Goal: Complete application form: Complete application form

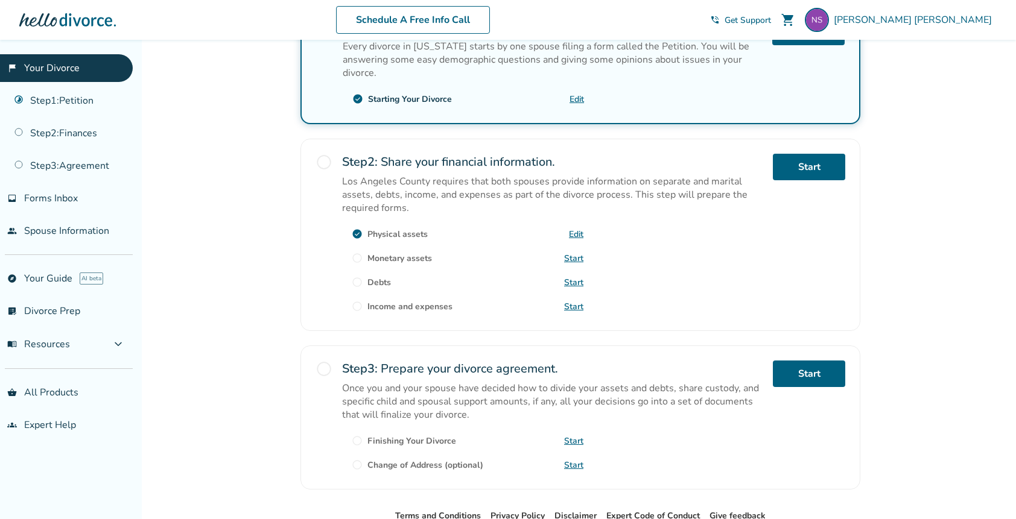
scroll to position [211, 0]
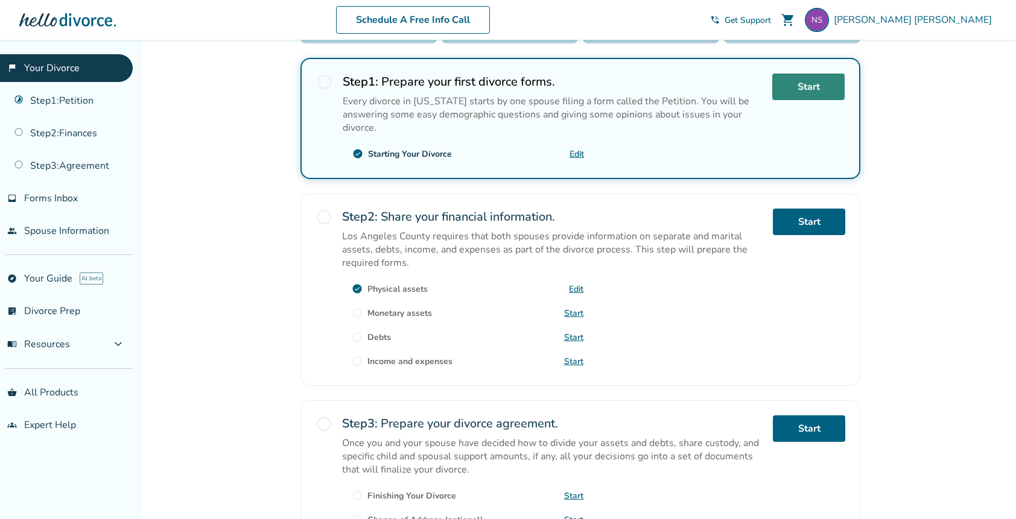
click at [796, 90] on link "Start" at bounding box center [808, 87] width 72 height 27
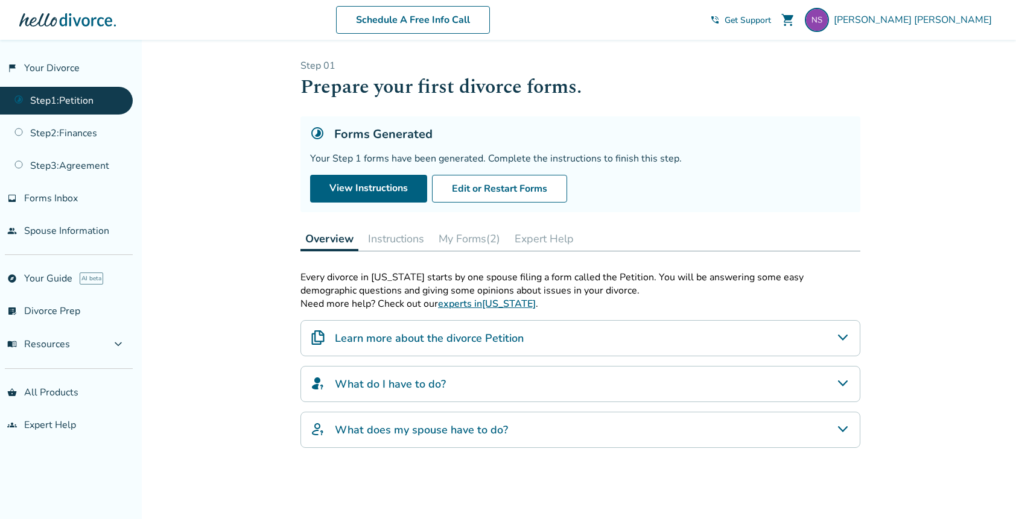
click at [403, 235] on button "Instructions" at bounding box center [396, 239] width 66 height 24
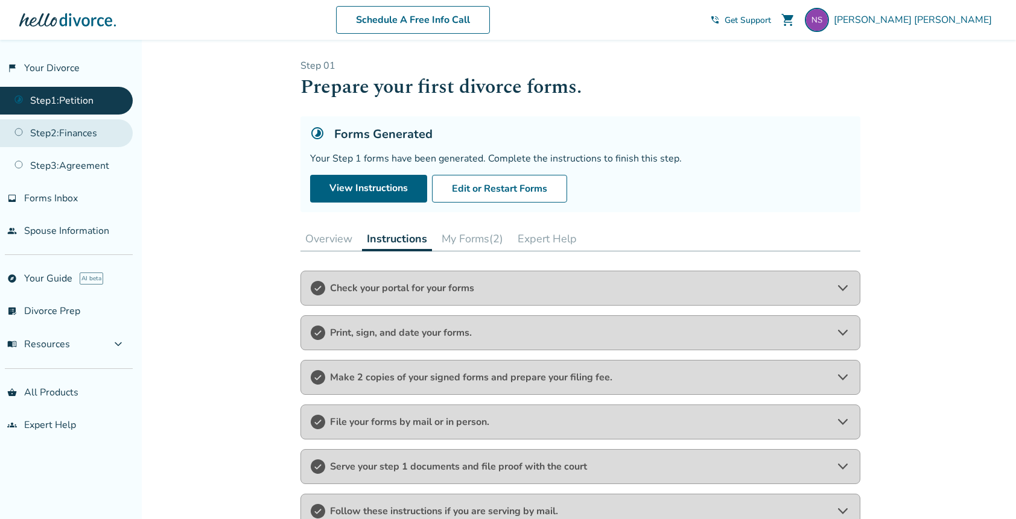
click at [92, 133] on link "Step 2 : Finances" at bounding box center [66, 133] width 133 height 28
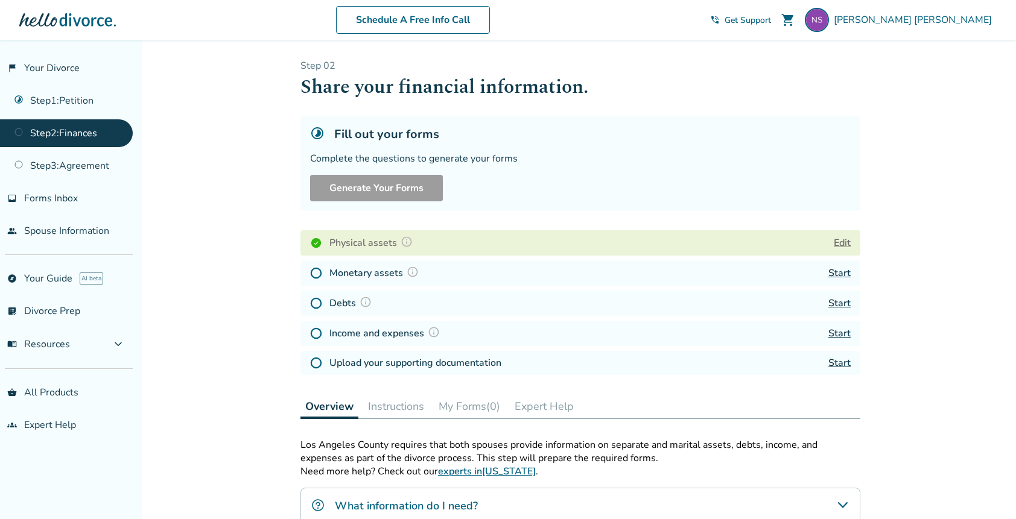
click at [830, 275] on link "Start" at bounding box center [839, 273] width 22 height 13
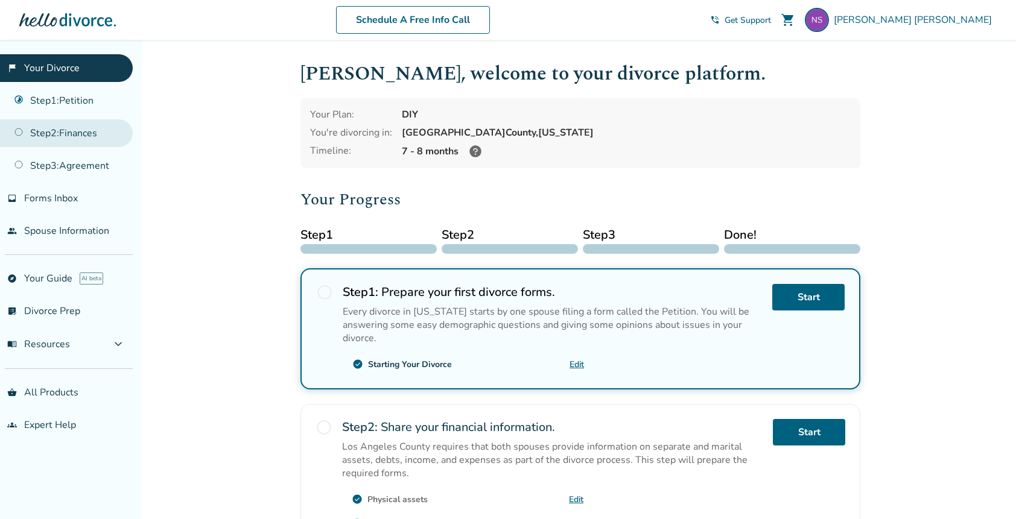
click at [74, 129] on link "Step 2 : Finances" at bounding box center [66, 133] width 133 height 28
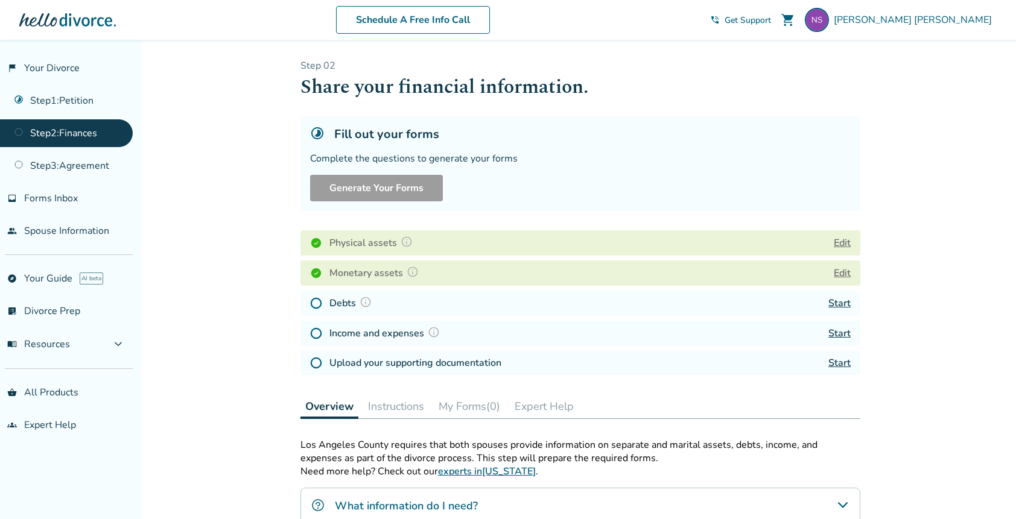
click at [839, 307] on link "Start" at bounding box center [839, 303] width 22 height 13
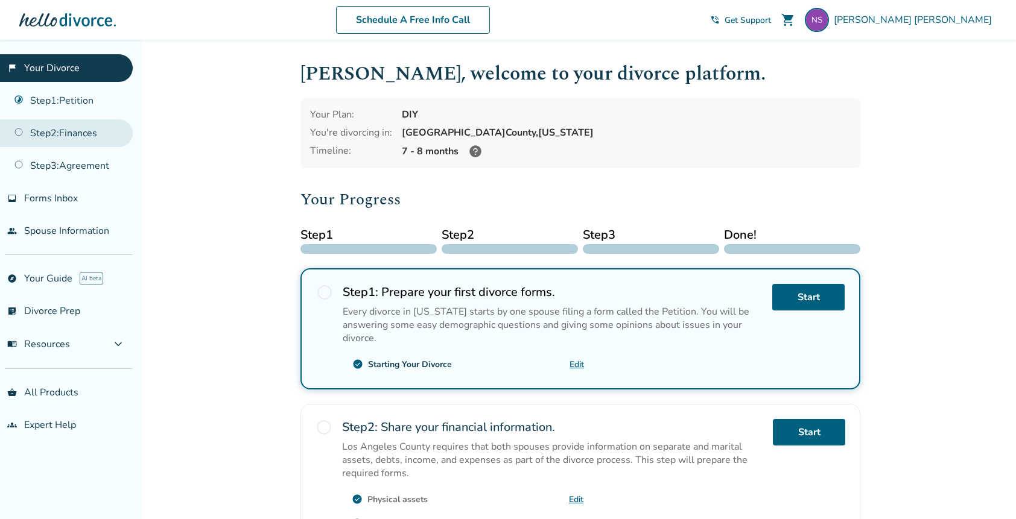
click at [69, 136] on link "Step 2 : Finances" at bounding box center [66, 133] width 133 height 28
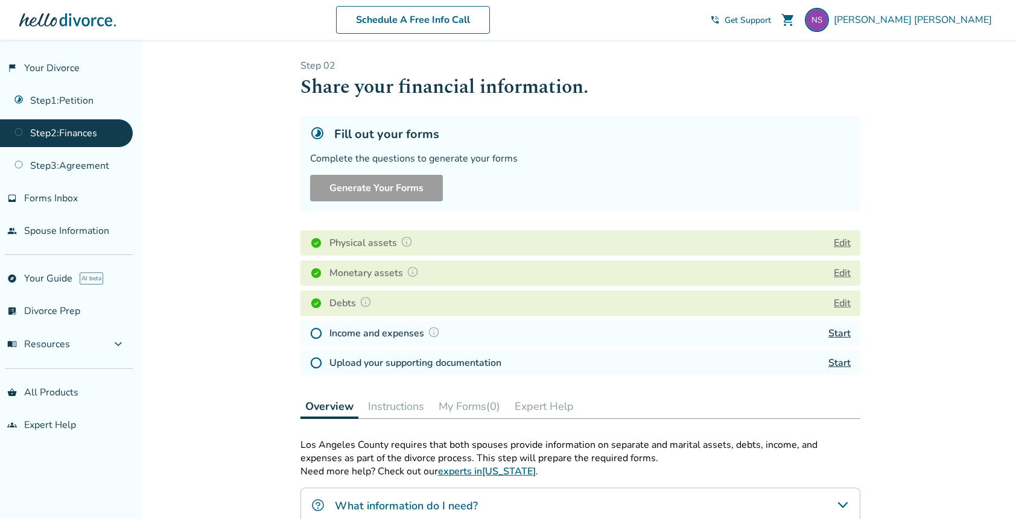
click at [838, 339] on link "Start" at bounding box center [839, 333] width 22 height 13
